Goal: Navigation & Orientation: Understand site structure

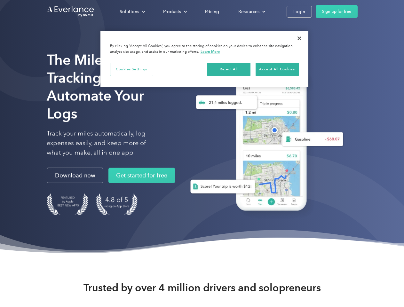
click at [132, 12] on div "Solutions" at bounding box center [130, 12] width 20 height 8
click at [175, 12] on div "Products" at bounding box center [172, 12] width 18 height 8
click at [251, 12] on div "Resources" at bounding box center [249, 12] width 21 height 8
click at [132, 69] on button "Cookies Settings" at bounding box center [131, 69] width 43 height 13
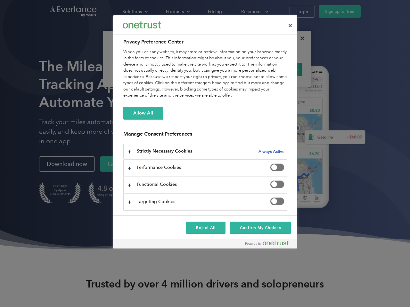
click at [229, 69] on div "When you visit any website, it may store or retrieve information on your browse…" at bounding box center [205, 74] width 164 height 50
click at [277, 69] on div "When you visit any website, it may store or retrieve information on your browse…" at bounding box center [205, 74] width 164 height 50
click at [300, 38] on div at bounding box center [205, 153] width 410 height 307
